Goal: Task Accomplishment & Management: Use online tool/utility

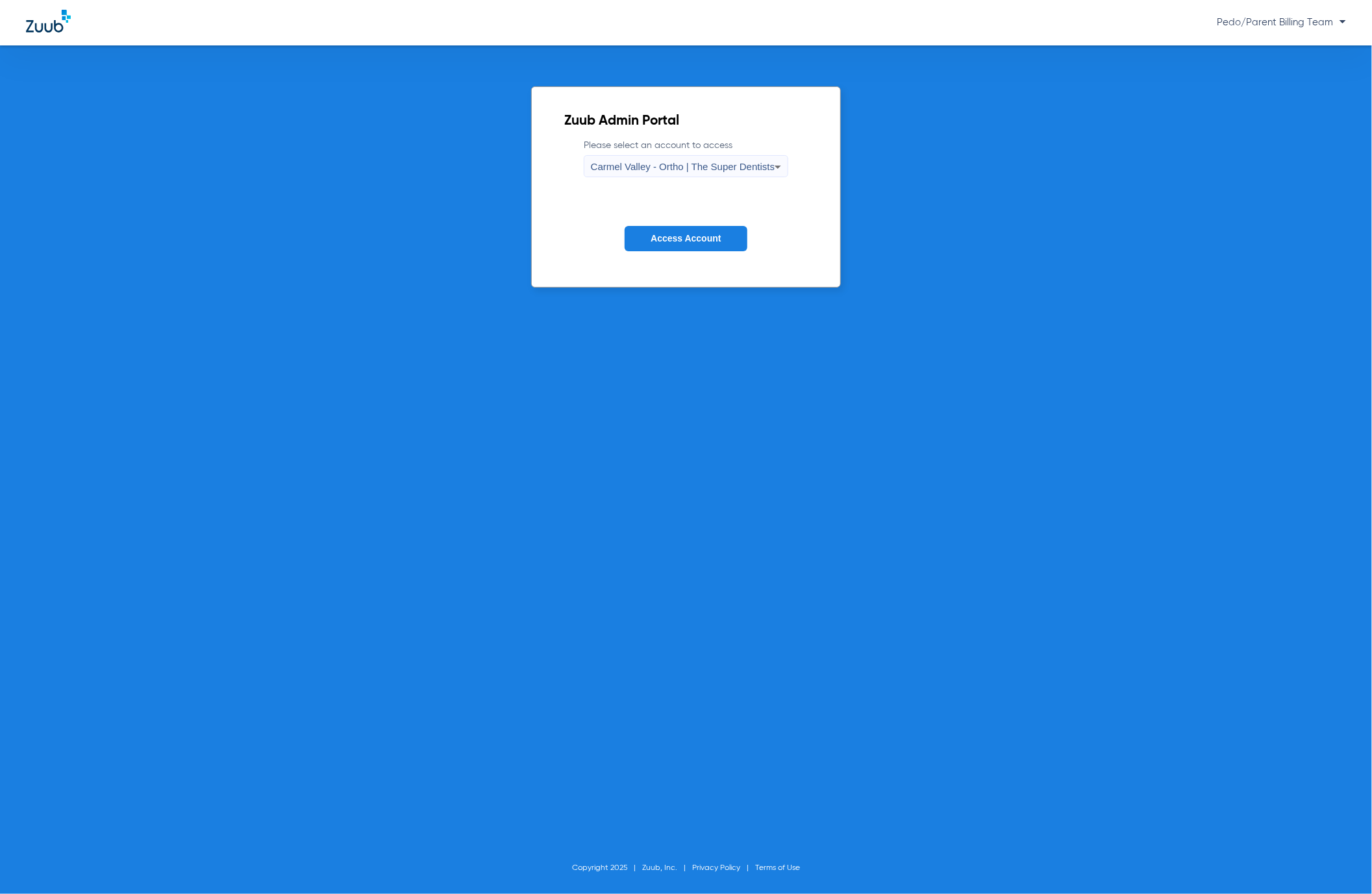
click at [647, 164] on span "Carmel Valley - Ortho | The Super Dentists" at bounding box center [682, 166] width 183 height 11
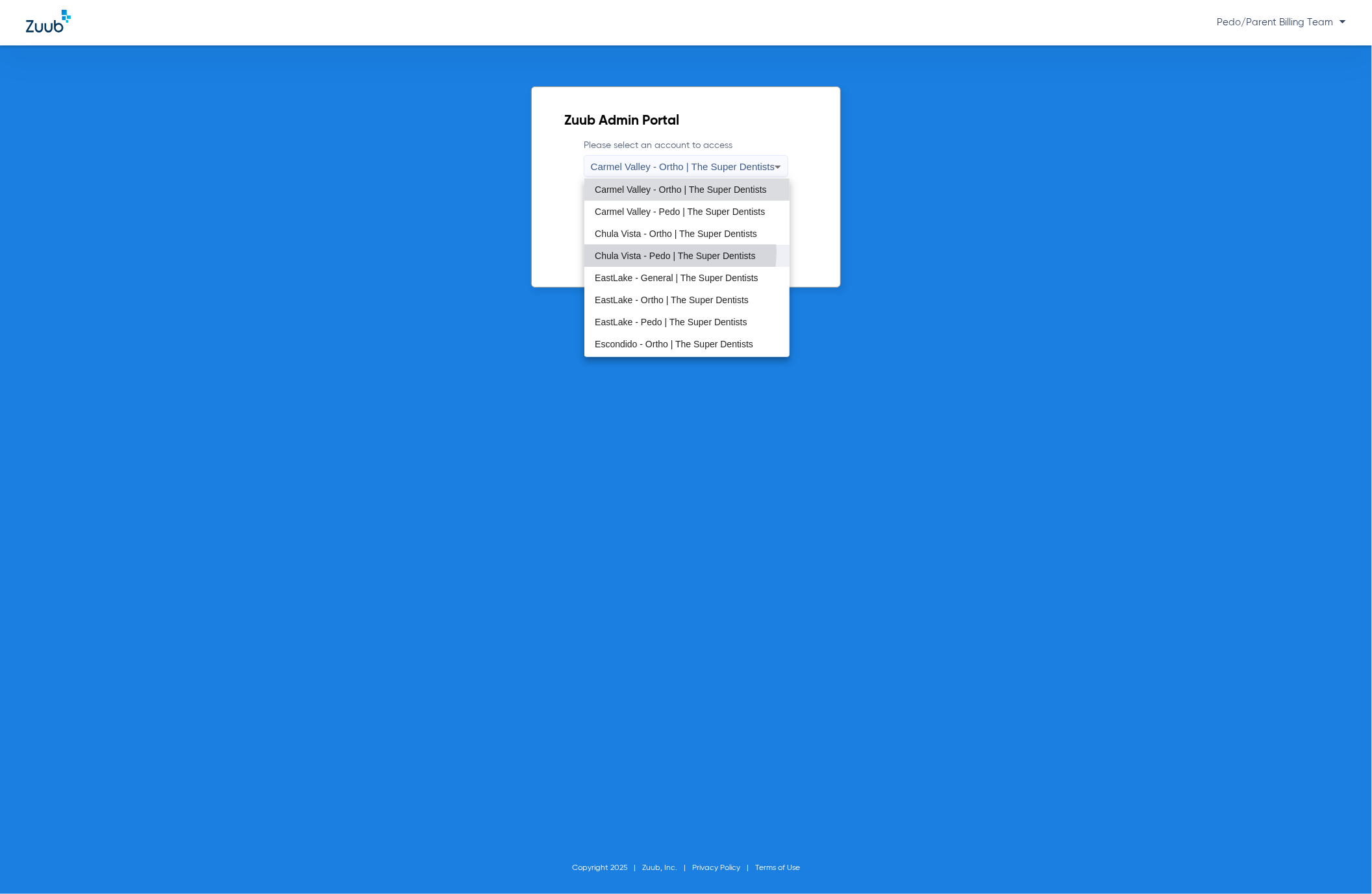
click at [657, 252] on span "Chula Vista - Pedo | The Super Dentists" at bounding box center [674, 256] width 160 height 9
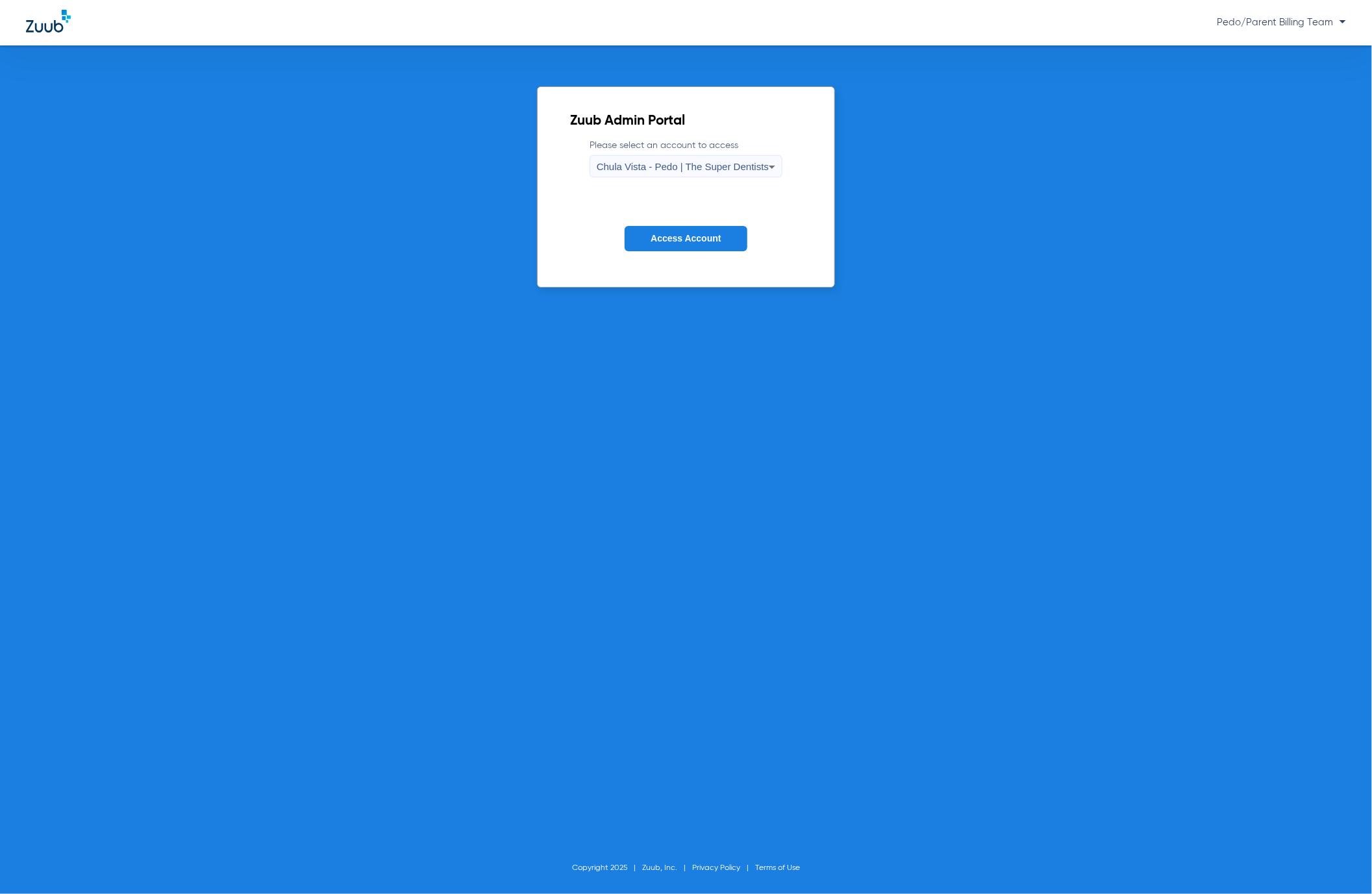
click at [657, 248] on button "Access Account" at bounding box center [685, 238] width 122 height 26
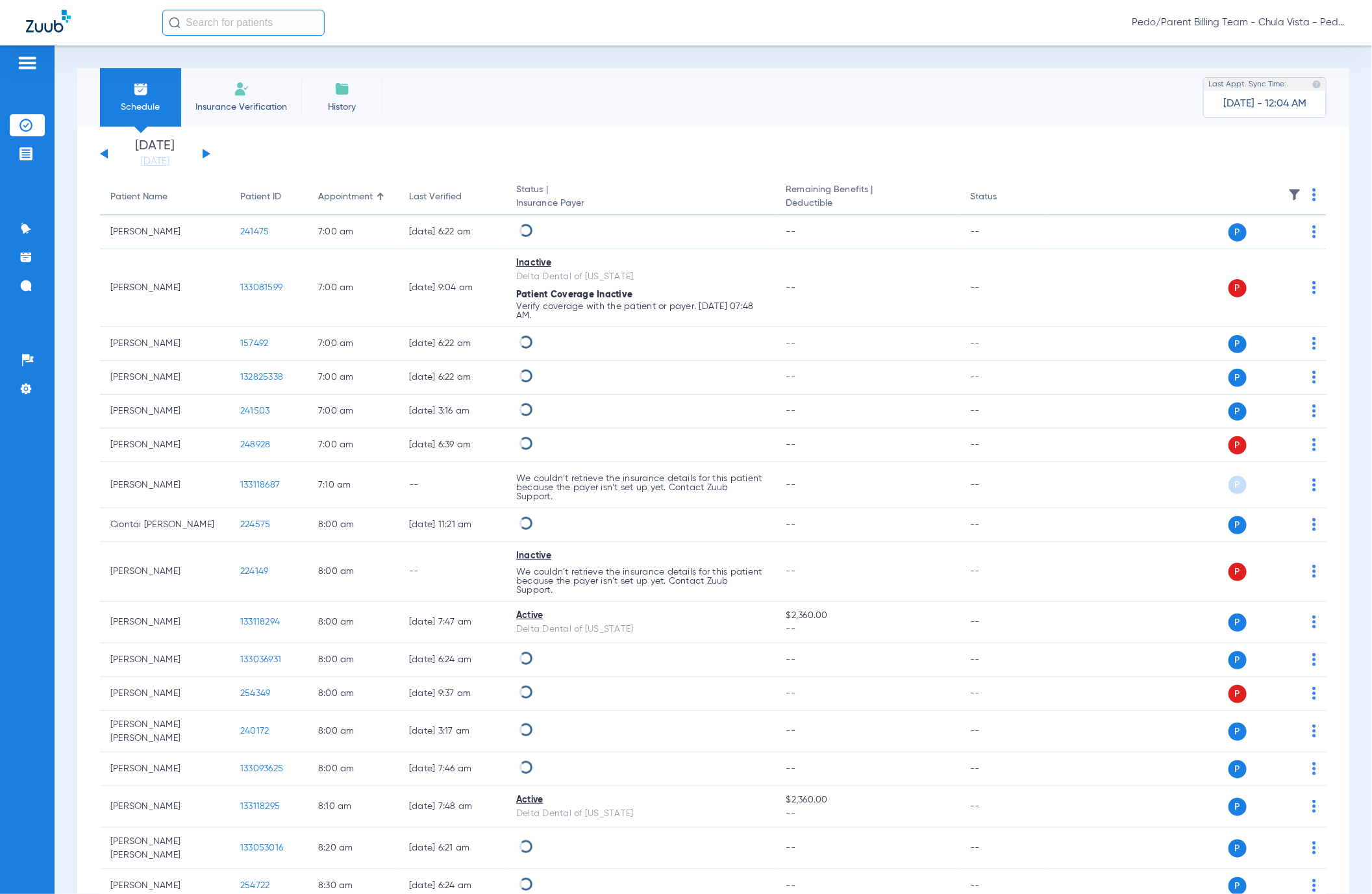
click at [208, 23] on input "text" at bounding box center [244, 22] width 163 height 26
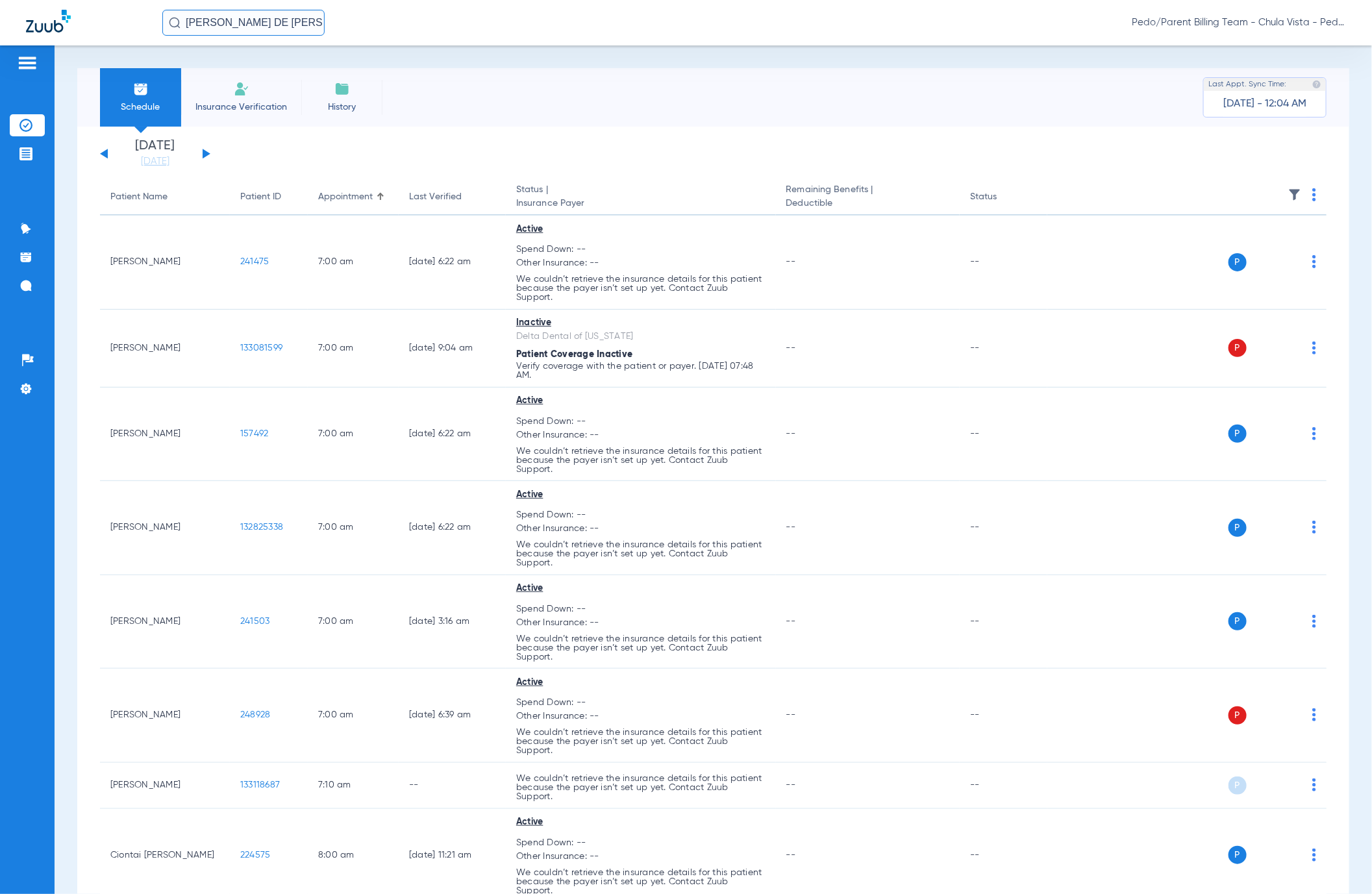
click at [298, 29] on input "[PERSON_NAME] DE [PERSON_NAME]" at bounding box center [244, 22] width 163 height 26
click at [300, 27] on input "[PERSON_NAME] DE [PERSON_NAME]" at bounding box center [244, 22] width 163 height 26
click at [302, 22] on input "[PERSON_NAME] DE [PERSON_NAME]" at bounding box center [244, 22] width 163 height 26
type input "[PERSON_NAME] DE [PERSON_NAME]"
click at [1312, 192] on img at bounding box center [1314, 195] width 4 height 13
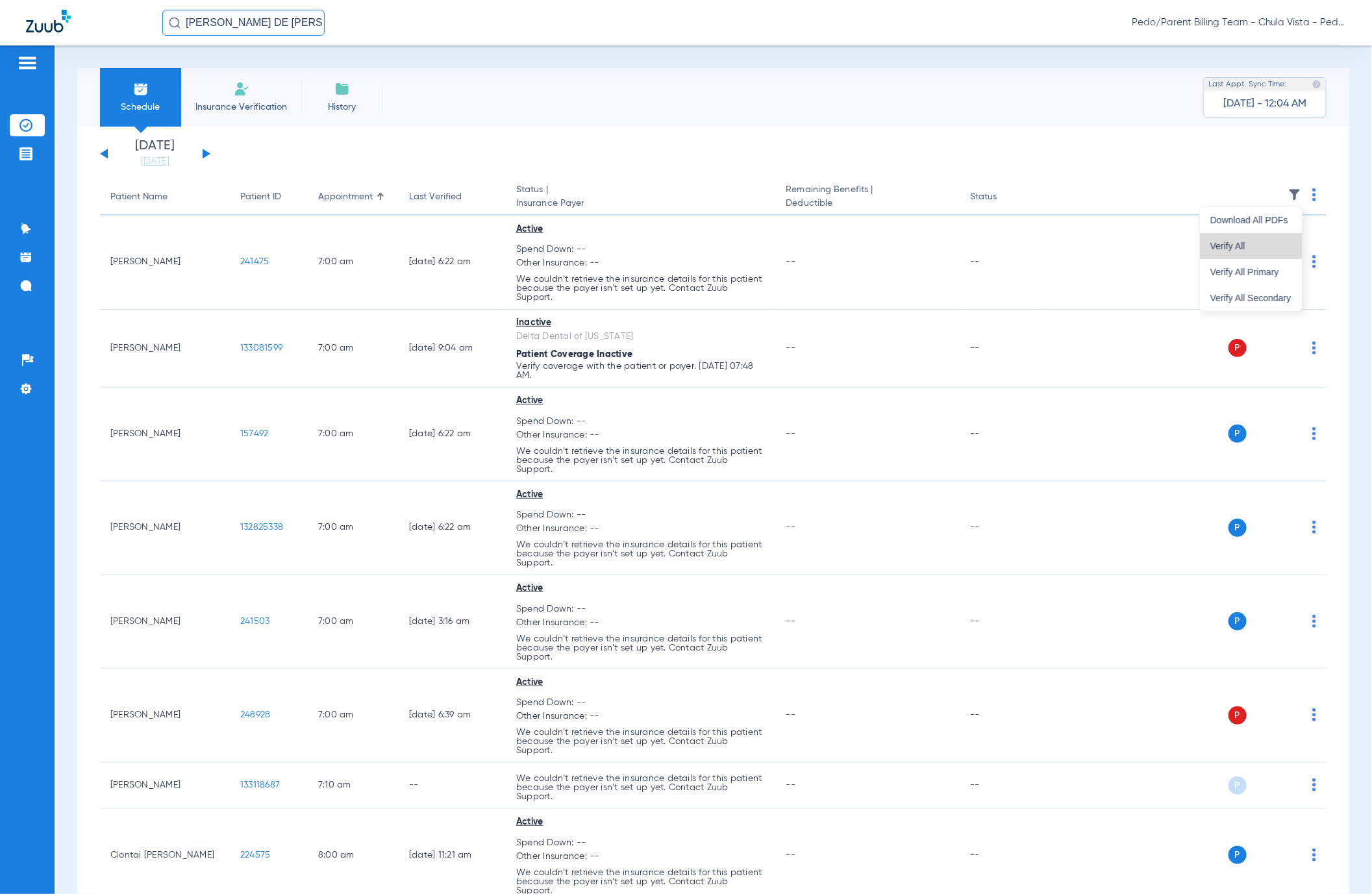
click at [1237, 237] on button "Verify All" at bounding box center [1250, 246] width 102 height 26
